Goal: Transaction & Acquisition: Subscribe to service/newsletter

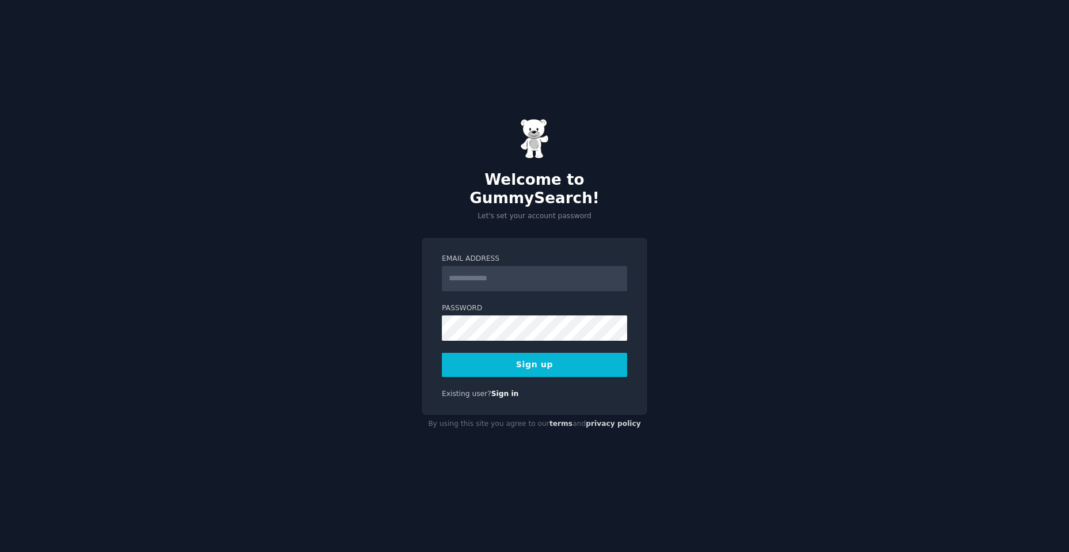
drag, startPoint x: 0, startPoint y: 0, endPoint x: 488, endPoint y: 269, distance: 556.7
click at [488, 269] on input "Email Address" at bounding box center [534, 278] width 185 height 25
click at [577, 478] on div "Welcome to GummySearch! Let's set your account password Email Address Password …" at bounding box center [534, 276] width 1069 height 552
click at [488, 271] on input "Email Address" at bounding box center [534, 278] width 185 height 25
type input "**********"
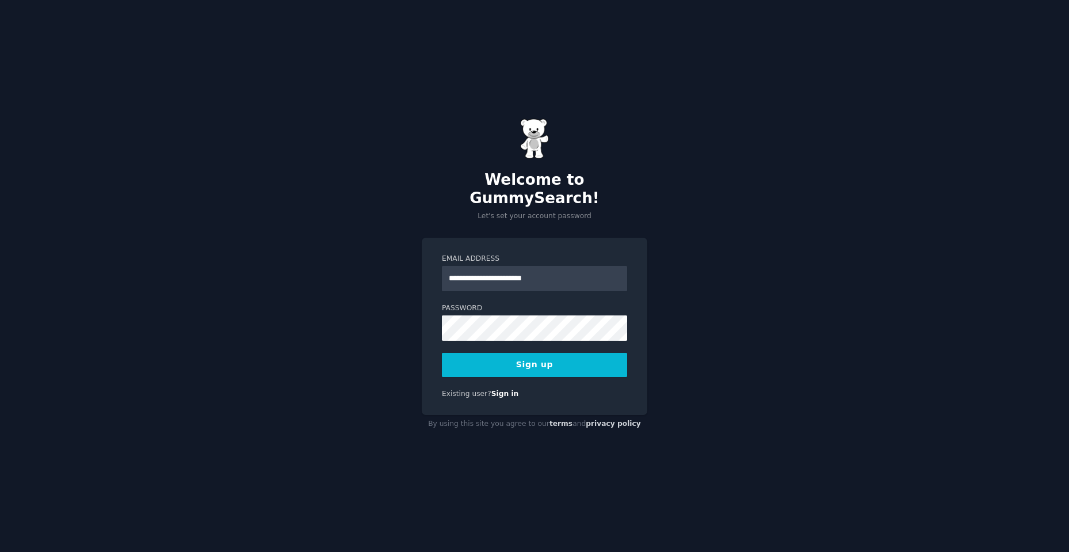
click at [476, 355] on button "Sign up" at bounding box center [534, 365] width 185 height 24
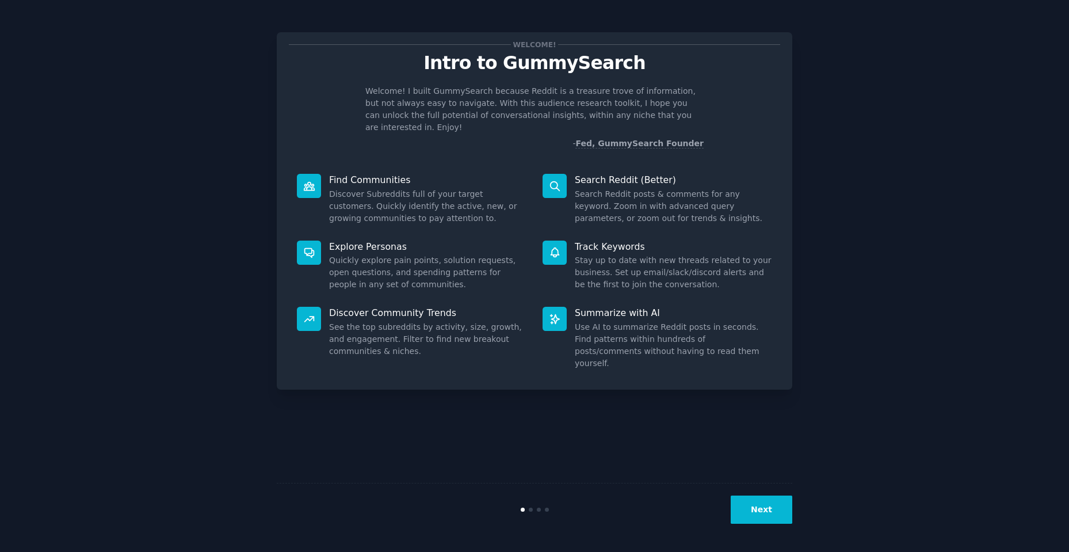
click at [755, 508] on button "Next" at bounding box center [762, 510] width 62 height 28
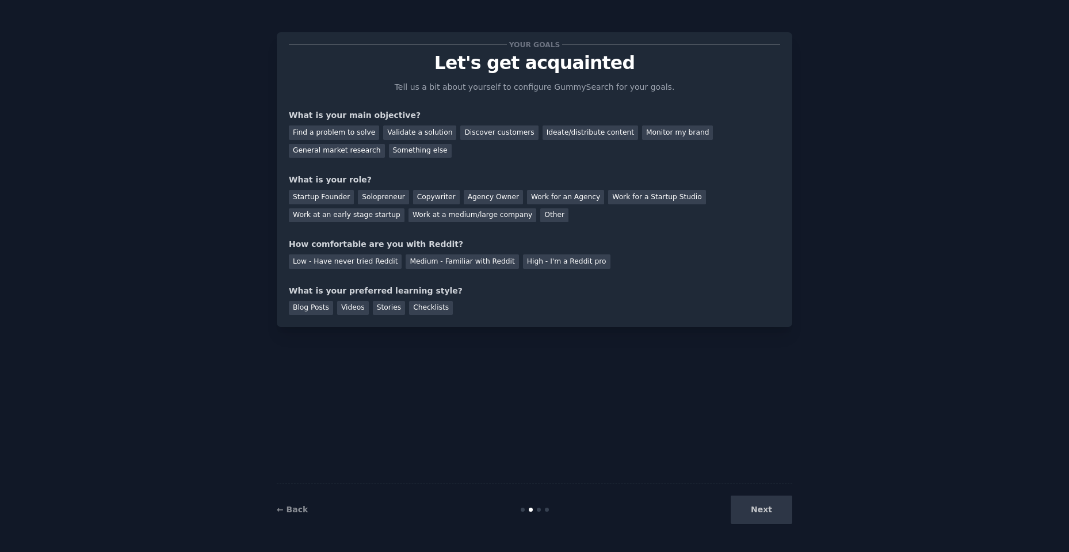
click at [756, 507] on div "Next" at bounding box center [706, 510] width 172 height 28
click at [768, 505] on div "Next" at bounding box center [706, 510] width 172 height 28
click at [764, 509] on div "Next" at bounding box center [706, 510] width 172 height 28
click at [764, 508] on div "Next" at bounding box center [706, 510] width 172 height 28
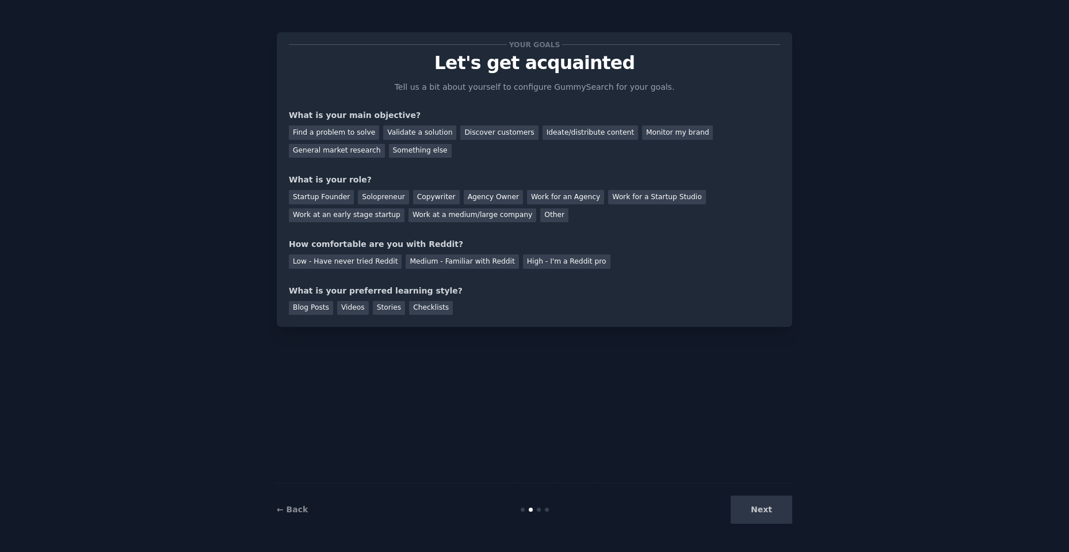
click at [764, 505] on div "Next" at bounding box center [706, 510] width 172 height 28
click at [762, 509] on div "Next" at bounding box center [706, 510] width 172 height 28
drag, startPoint x: 762, startPoint y: 509, endPoint x: 752, endPoint y: 465, distance: 45.4
click at [763, 509] on div "Next" at bounding box center [706, 510] width 172 height 28
click at [843, 456] on div "Your goals Let's get acquainted Tell us a bit about yourself to configure Gummy…" at bounding box center [534, 276] width 1037 height 520
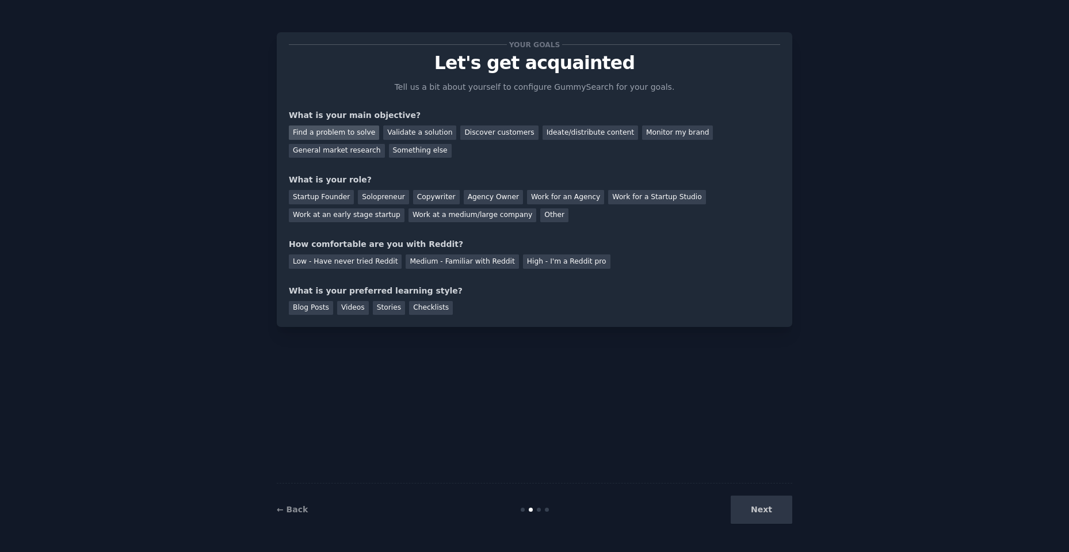
click at [328, 131] on div "Find a problem to solve" at bounding box center [334, 132] width 90 height 14
click at [395, 131] on div "Validate a solution" at bounding box center [419, 132] width 73 height 14
drag, startPoint x: 469, startPoint y: 131, endPoint x: 516, endPoint y: 129, distance: 47.2
click at [470, 131] on div "Discover customers" at bounding box center [499, 132] width 78 height 14
click at [543, 129] on div "Ideate/distribute content" at bounding box center [591, 132] width 96 height 14
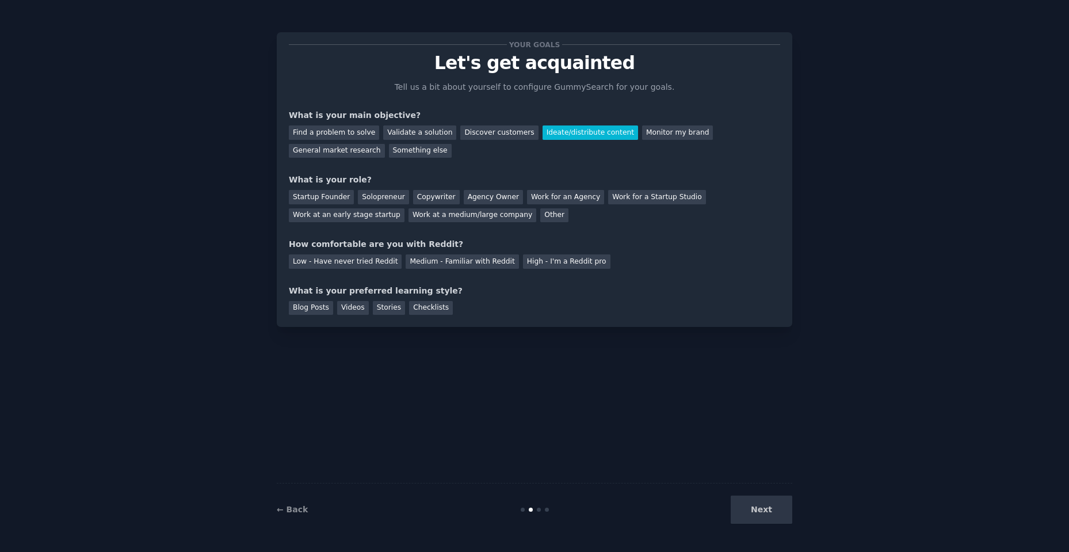
drag, startPoint x: 314, startPoint y: 131, endPoint x: 325, endPoint y: 172, distance: 42.9
click at [314, 132] on div "Find a problem to solve" at bounding box center [334, 132] width 90 height 14
click at [324, 199] on div "Startup Founder" at bounding box center [321, 197] width 65 height 14
click at [416, 261] on div "Medium - Familiar with Reddit" at bounding box center [462, 261] width 113 height 14
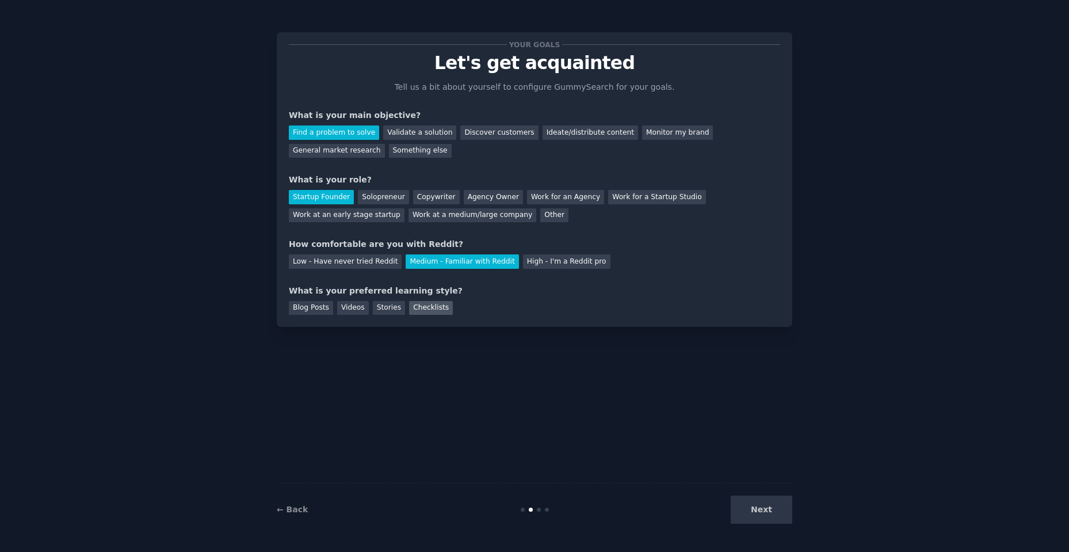
click at [418, 308] on div "Checklists" at bounding box center [431, 308] width 44 height 14
click at [776, 506] on button "Next" at bounding box center [762, 510] width 62 height 28
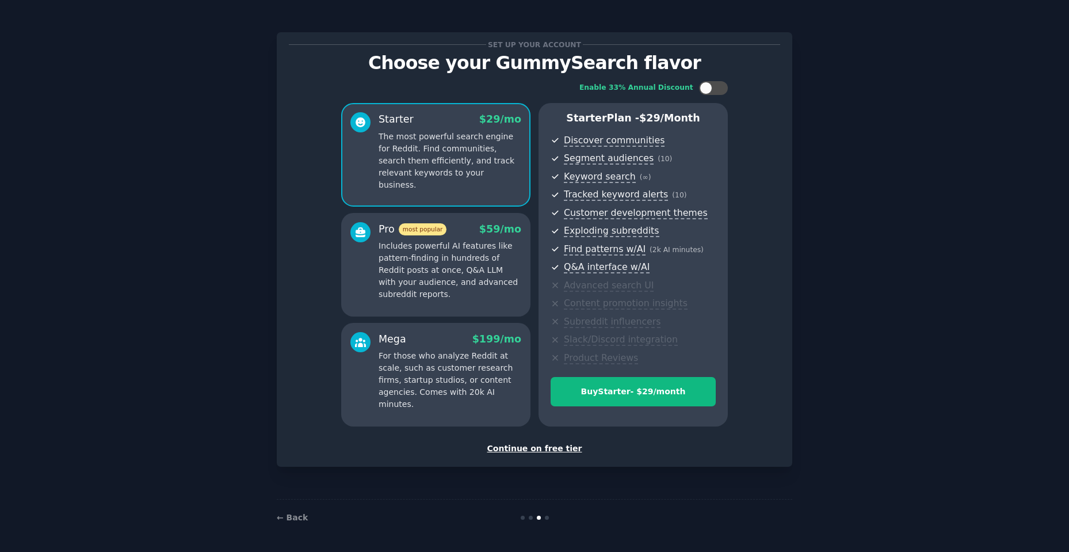
click at [545, 451] on div "Continue on free tier" at bounding box center [535, 449] width 492 height 12
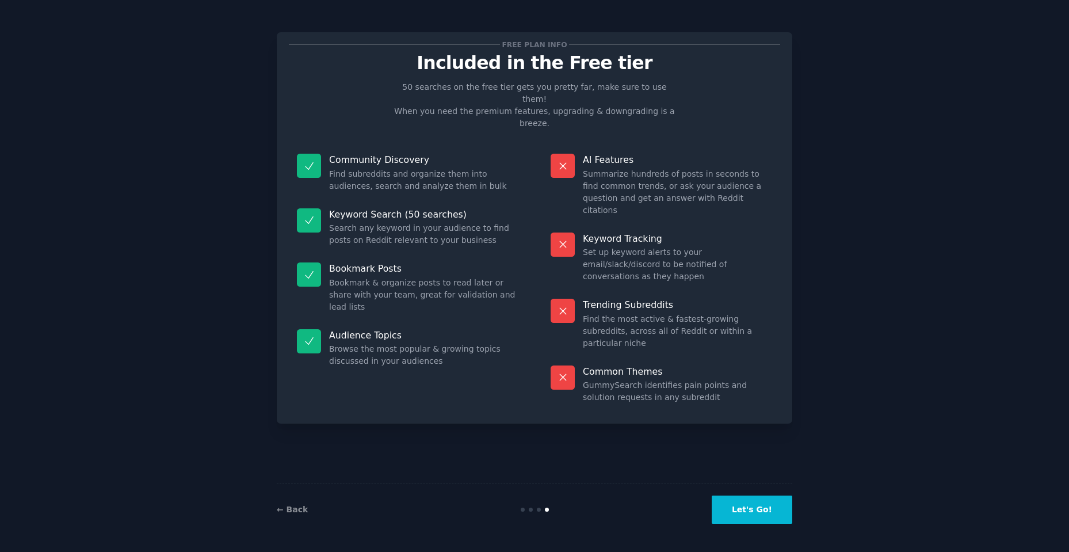
click at [760, 509] on button "Let's Go!" at bounding box center [752, 510] width 81 height 28
